Goal: Task Accomplishment & Management: Use online tool/utility

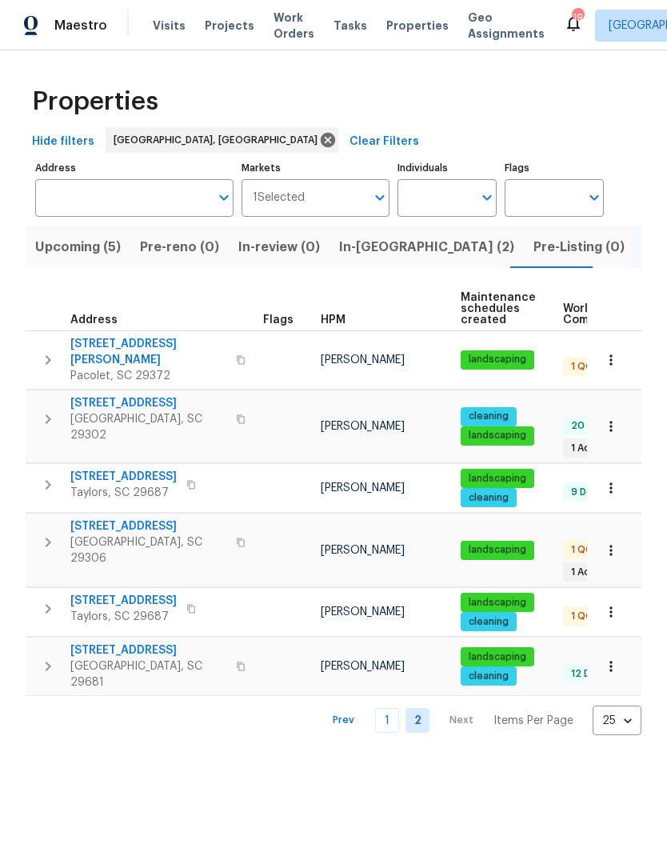
click at [356, 252] on span "In-reno (2)" at bounding box center [426, 247] width 175 height 22
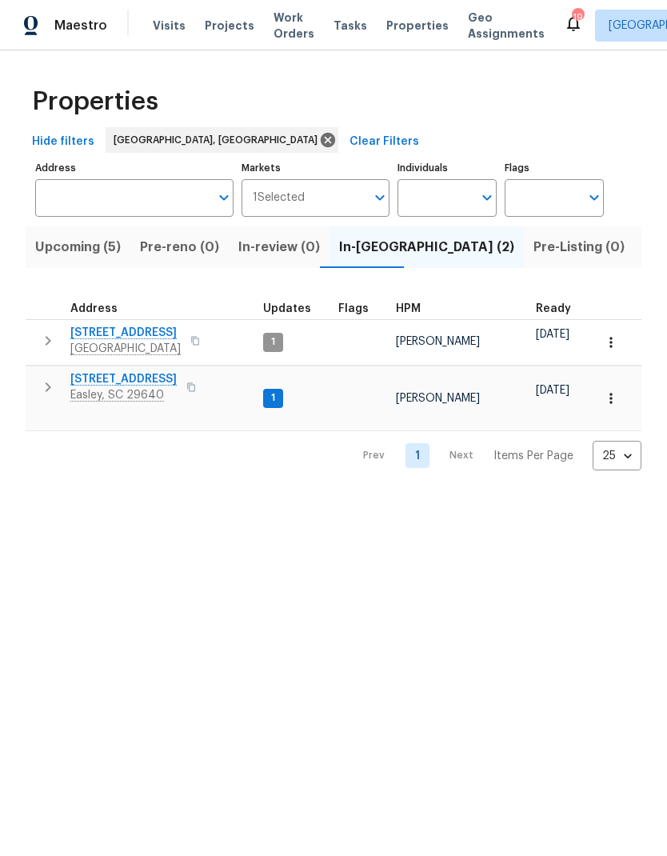
click at [97, 379] on span "218 Woodhaven Rd" at bounding box center [123, 379] width 106 height 16
click at [128, 338] on span "272 Stonewood Crossing Dr" at bounding box center [125, 333] width 110 height 16
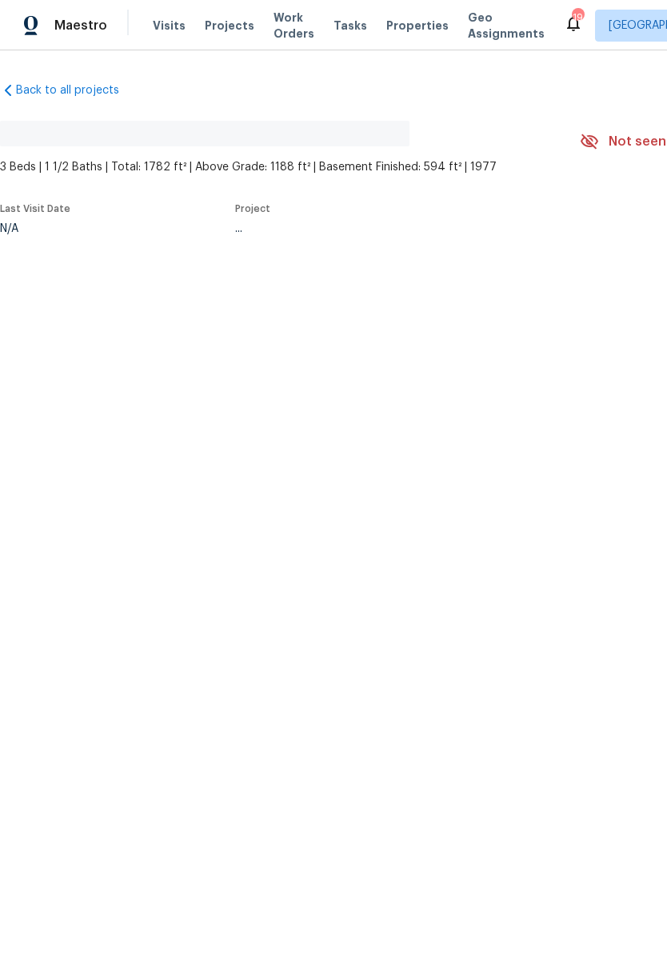
scroll to position [18, 0]
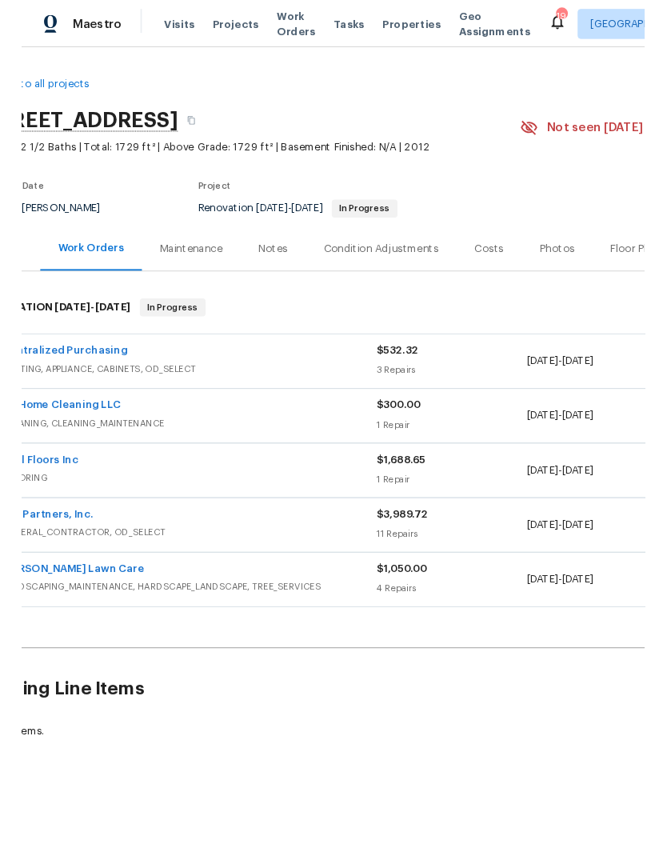
scroll to position [0, 40]
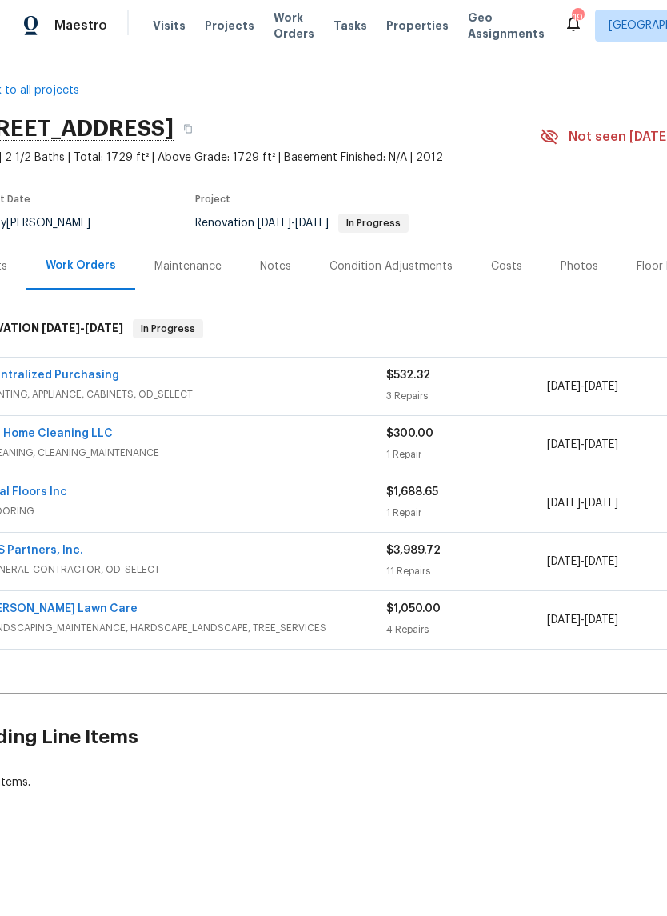
click at [48, 439] on link "T’s Home Cleaning LLC" at bounding box center [49, 433] width 128 height 11
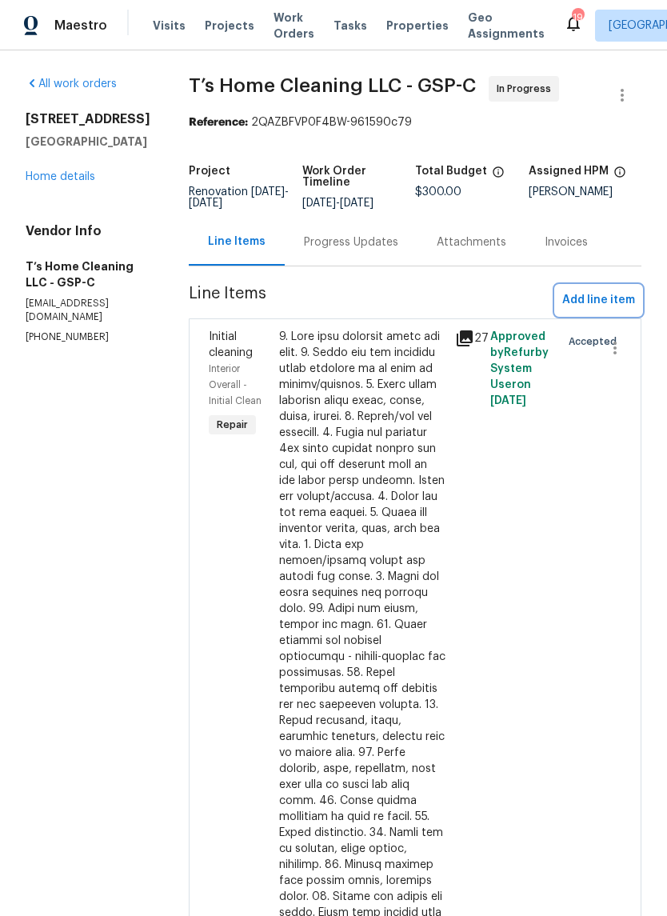
click at [606, 310] on span "Add line item" at bounding box center [599, 300] width 73 height 20
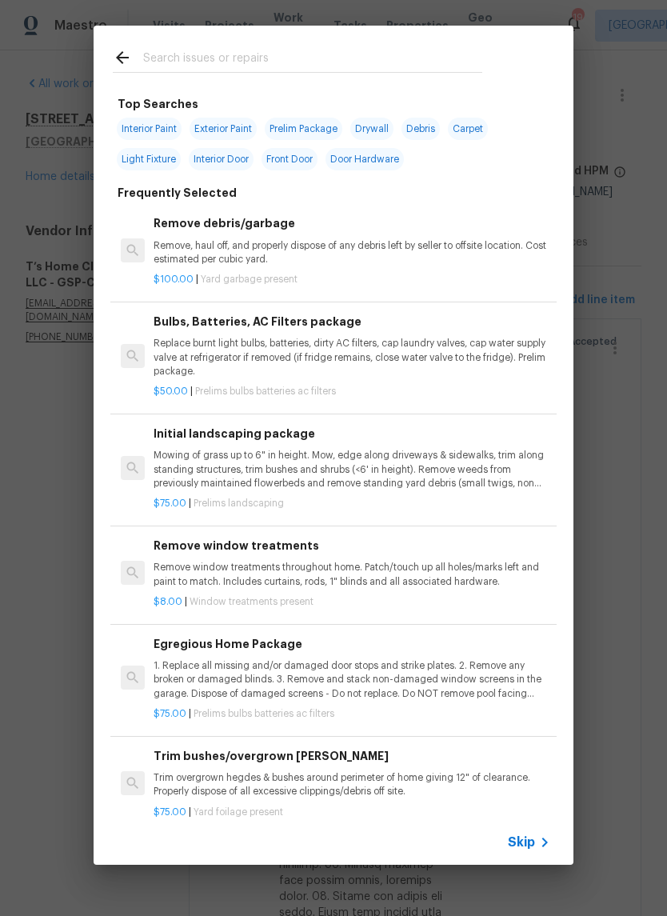
click at [234, 43] on div at bounding box center [298, 57] width 408 height 63
click at [154, 66] on input "text" at bounding box center [312, 60] width 339 height 24
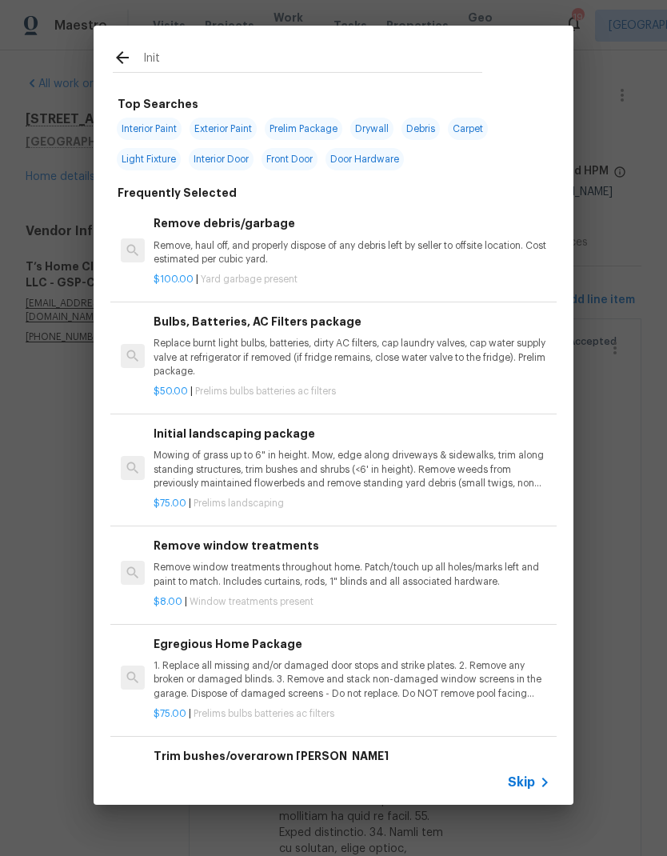
type input "Initi"
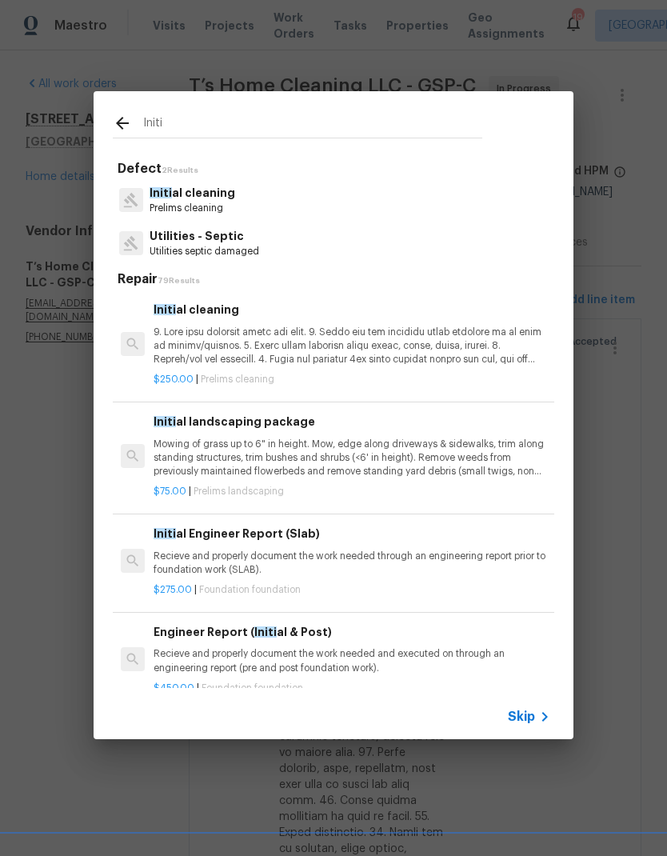
click at [171, 193] on p "Initi al cleaning" at bounding box center [193, 193] width 86 height 17
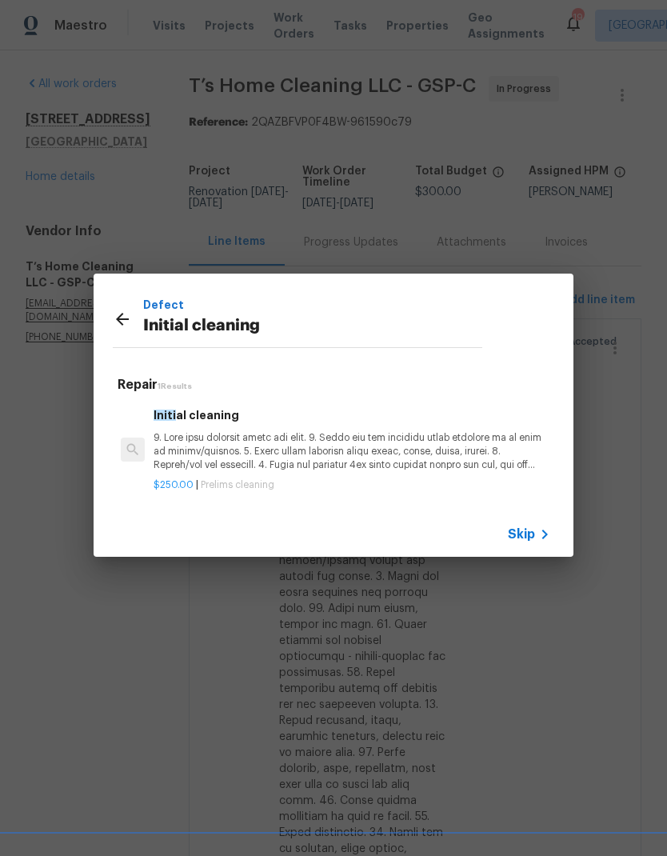
click at [194, 453] on p at bounding box center [352, 451] width 397 height 41
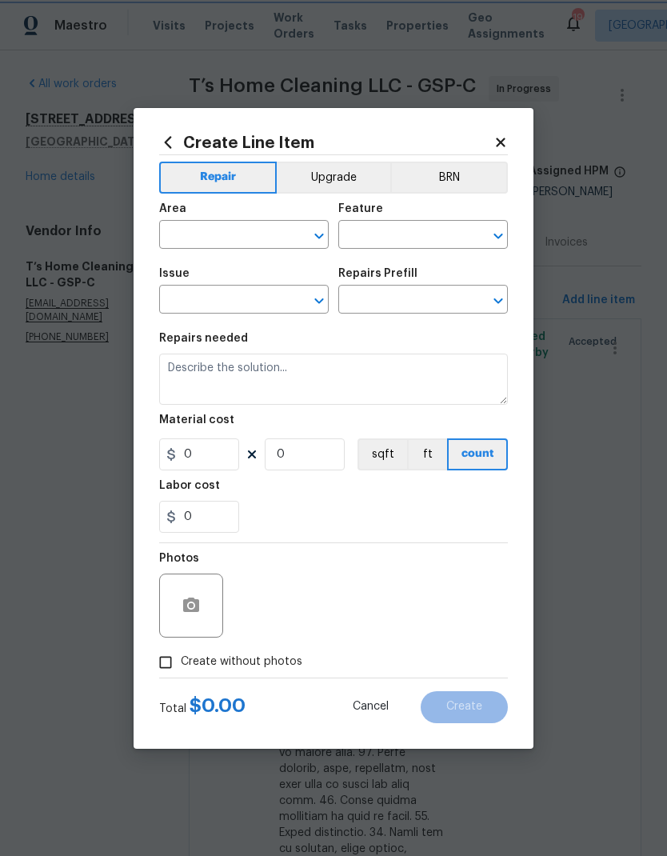
type input "Home Readiness Packages"
type input "Initial cleaning"
type input "Initial cleaning $250.00"
type textarea "1. Wipe down exterior doors and trim. 2. Clean out all exterior light fixtures …"
type input "250"
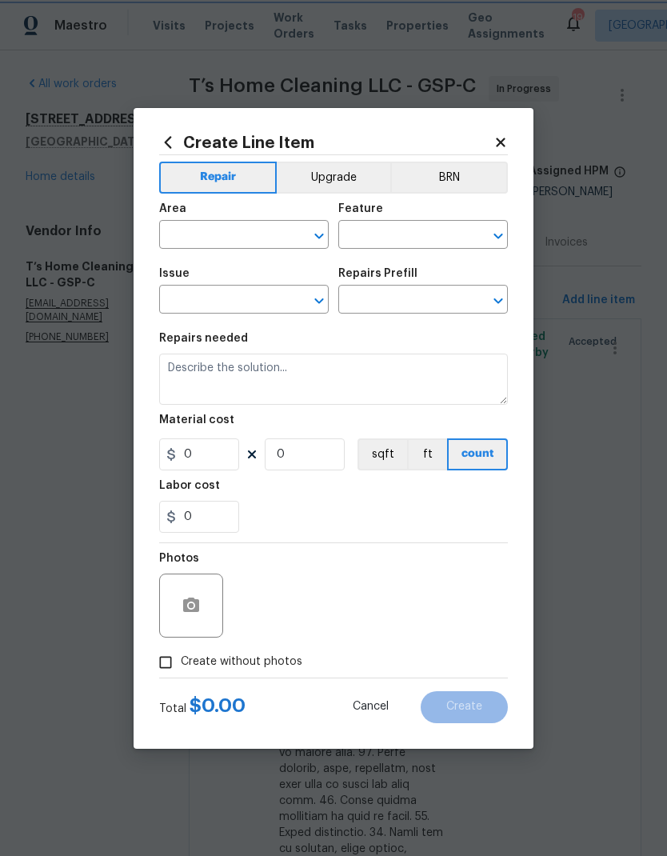
type input "1"
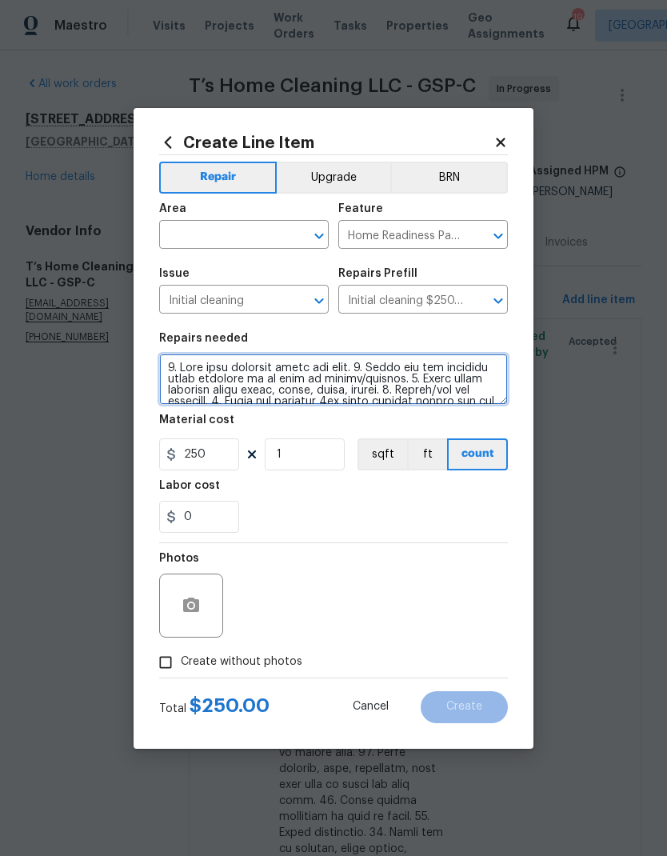
click at [190, 383] on textarea at bounding box center [333, 379] width 349 height 51
click at [210, 375] on textarea at bounding box center [333, 379] width 349 height 51
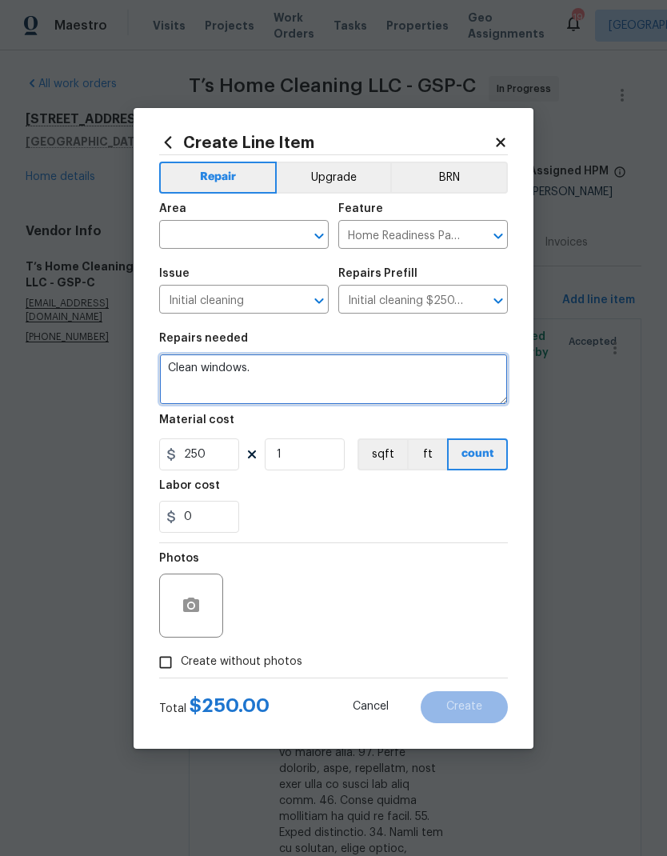
type textarea "Clean windows."
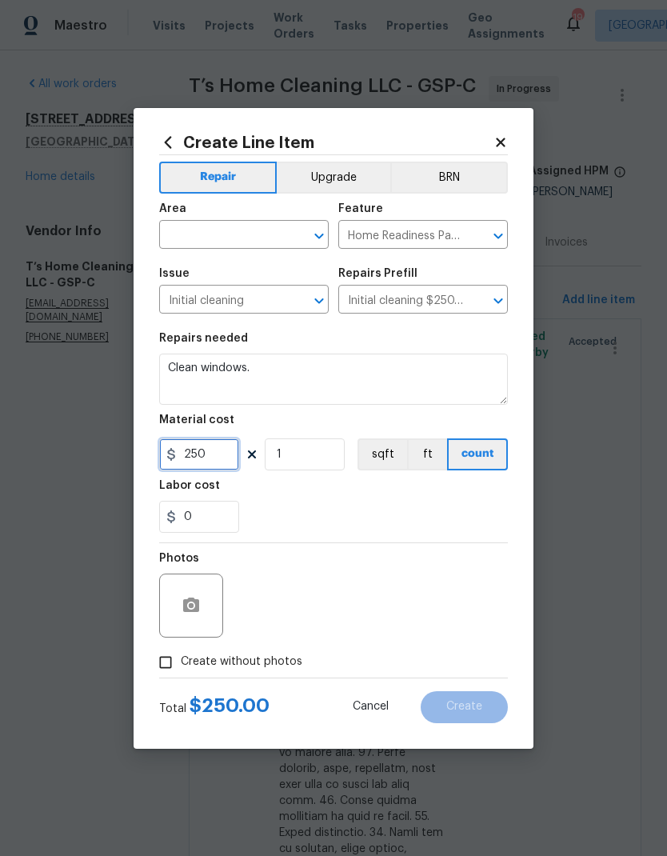
click at [198, 454] on input "250" at bounding box center [199, 454] width 80 height 32
click at [201, 453] on input "250" at bounding box center [199, 454] width 80 height 32
click at [200, 452] on input "250" at bounding box center [199, 454] width 80 height 32
type input "150"
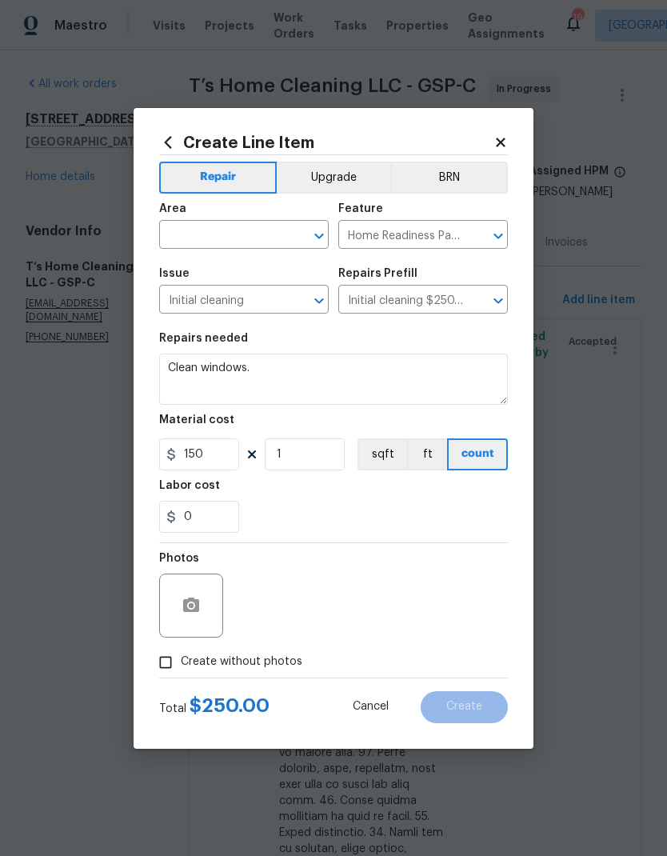
click at [442, 509] on div "0" at bounding box center [333, 517] width 349 height 32
click at [226, 254] on span "Area ​" at bounding box center [244, 226] width 170 height 65
click at [202, 228] on input "text" at bounding box center [221, 236] width 125 height 25
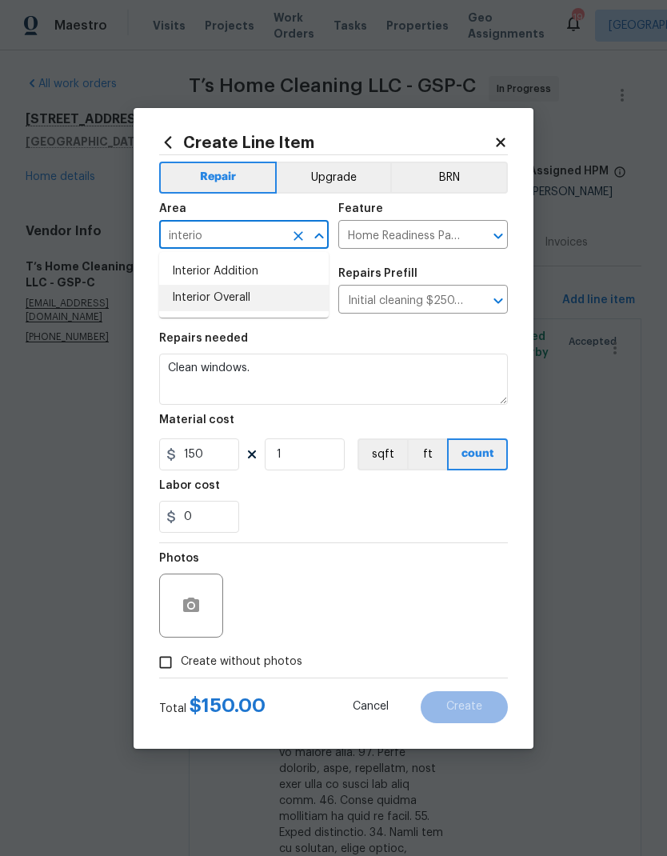
click at [198, 292] on li "Interior Overall" at bounding box center [244, 298] width 170 height 26
type input "Interior Overall"
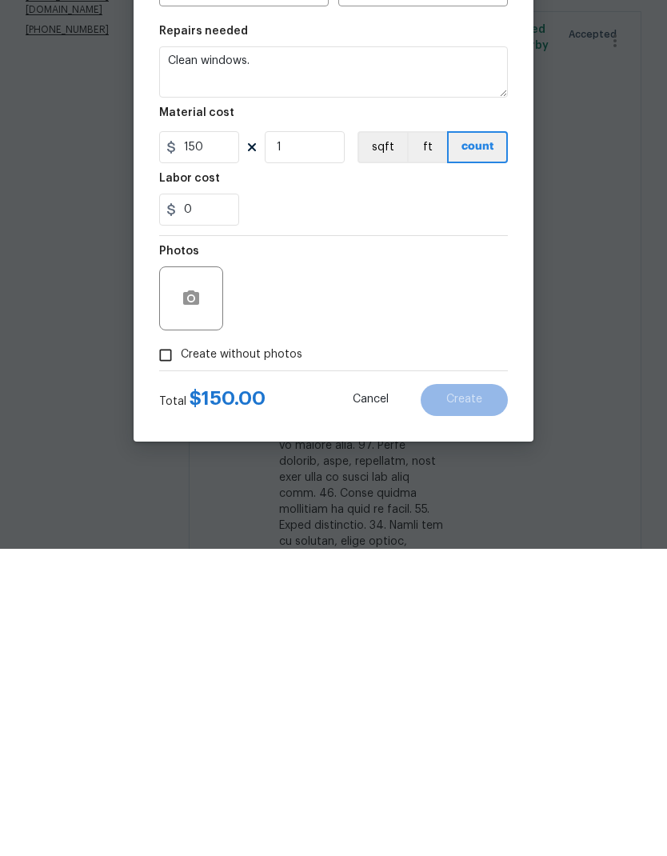
scroll to position [64, 0]
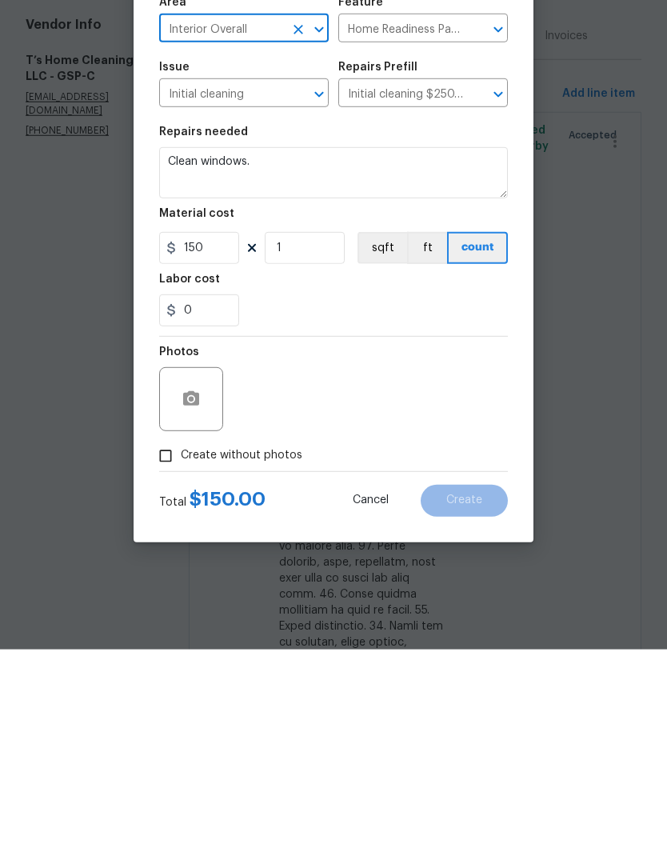
click at [163, 647] on input "Create without photos" at bounding box center [165, 662] width 30 height 30
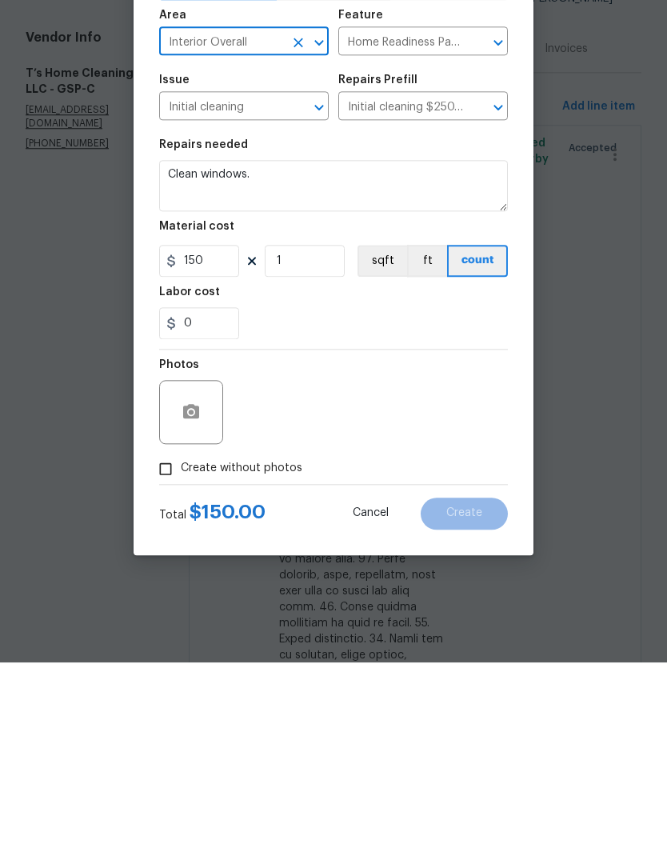
checkbox input "true"
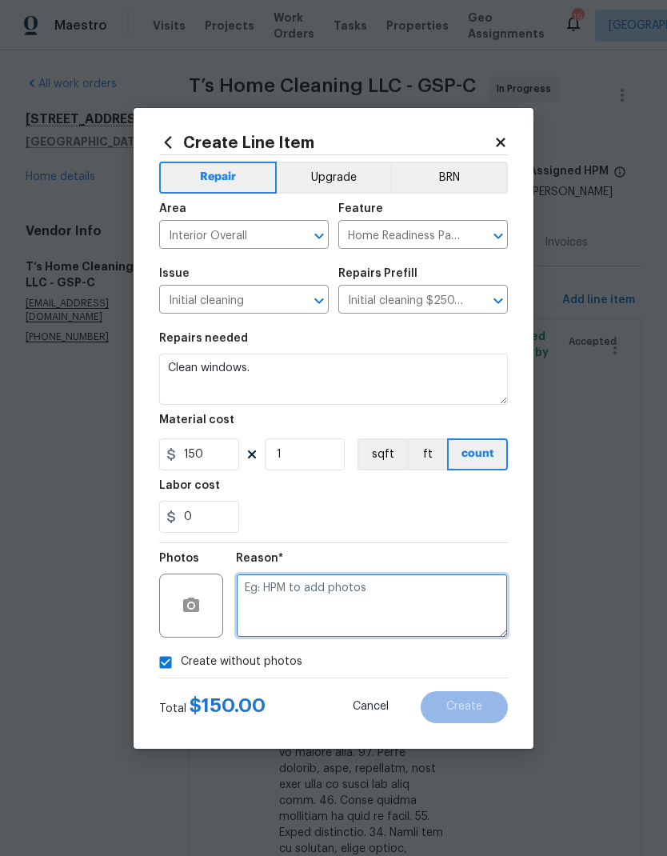
click at [418, 577] on textarea at bounding box center [372, 606] width 272 height 64
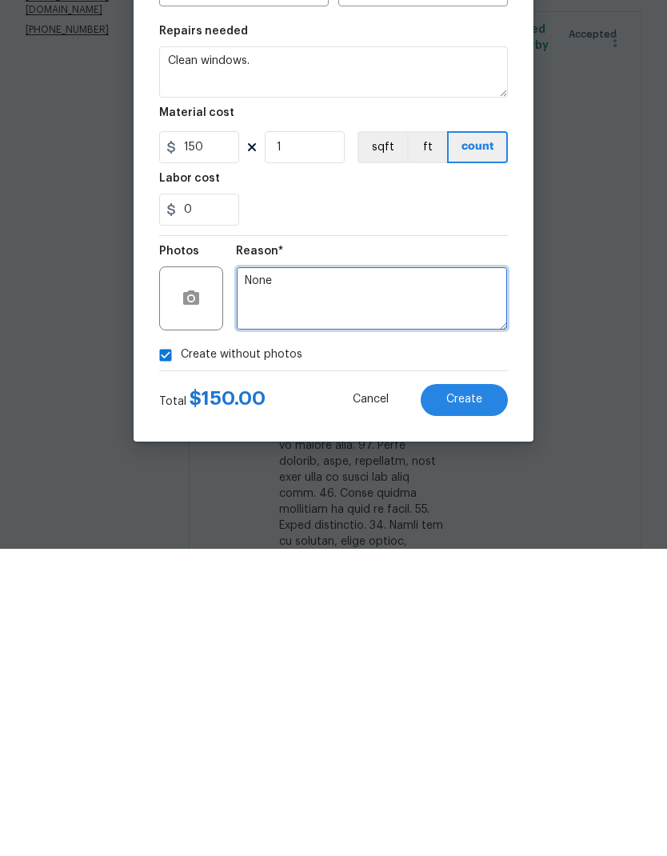
type textarea "None"
click at [478, 701] on span "Create" at bounding box center [464, 707] width 36 height 12
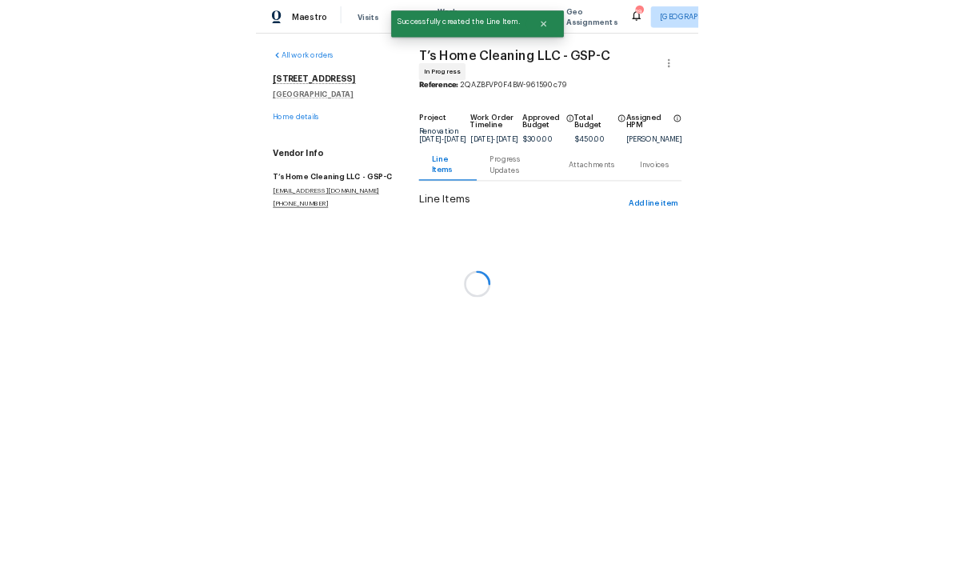
scroll to position [0, 0]
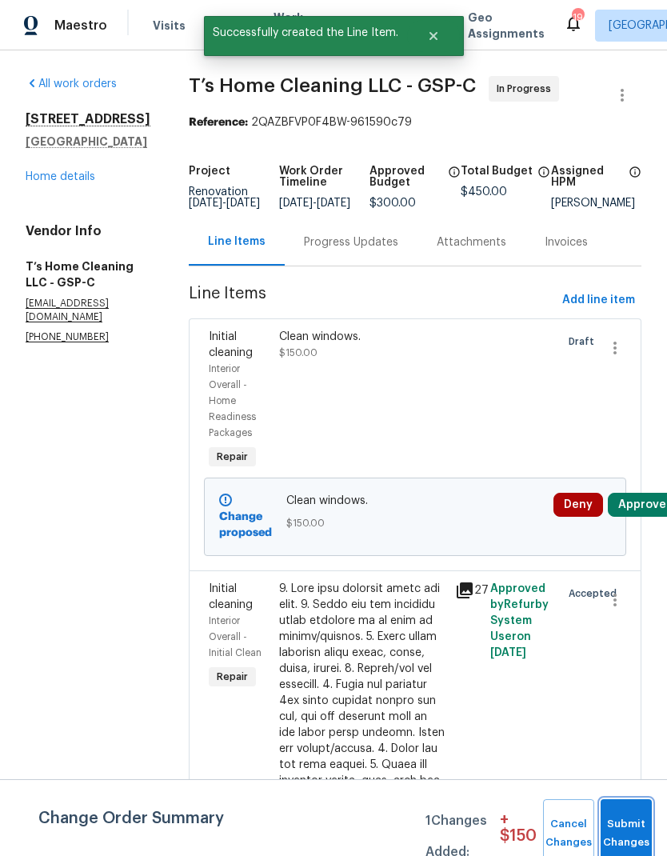
click at [635, 821] on button "Submit Changes" at bounding box center [626, 833] width 51 height 69
